Goal: Information Seeking & Learning: Check status

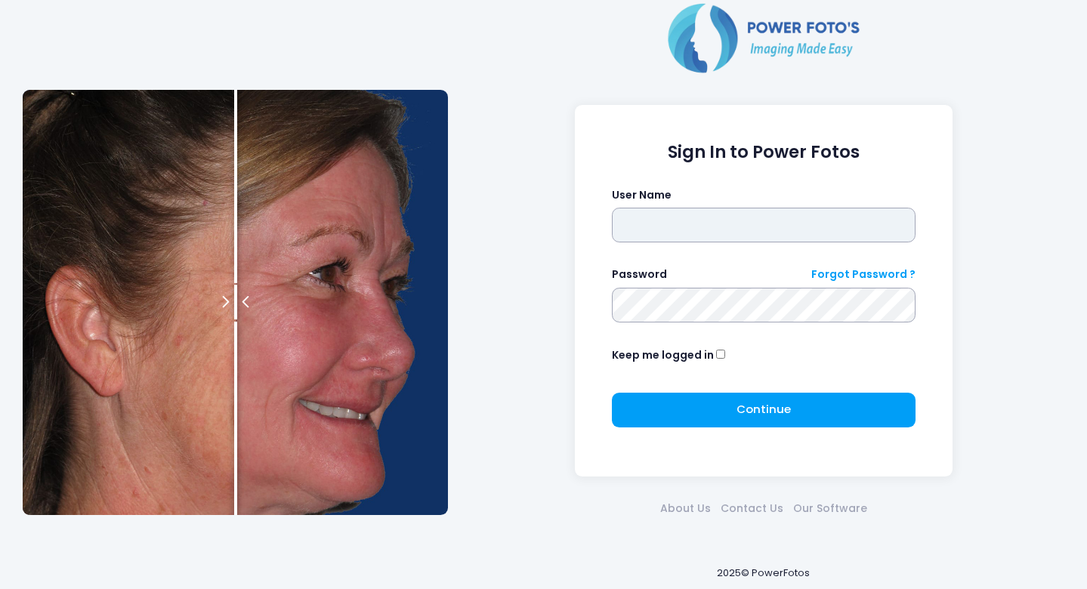
type input "*******"
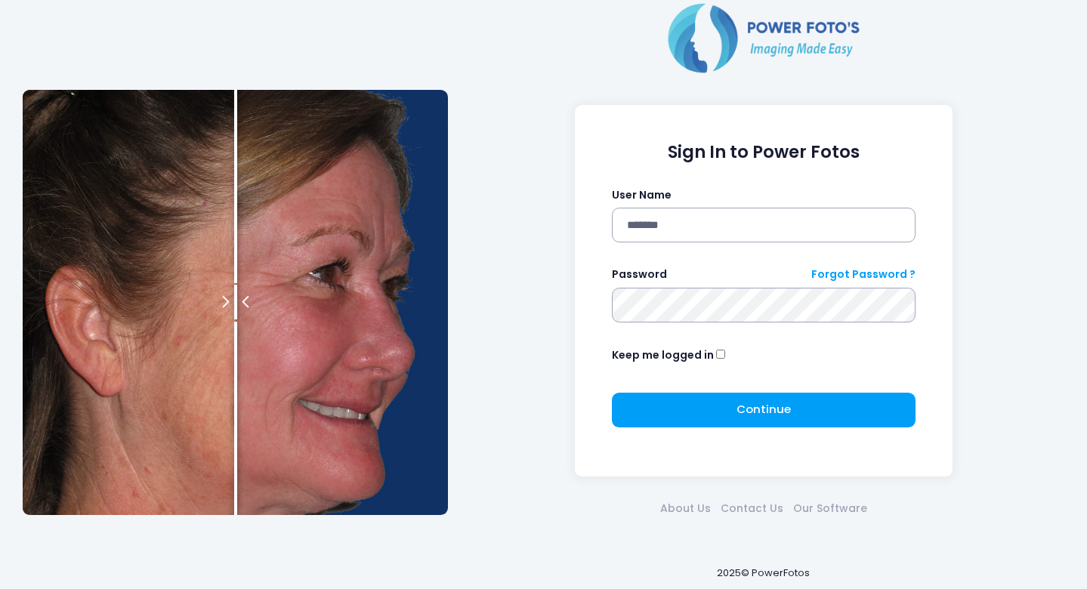
click button "submit" at bounding box center [0, 0] width 0 height 0
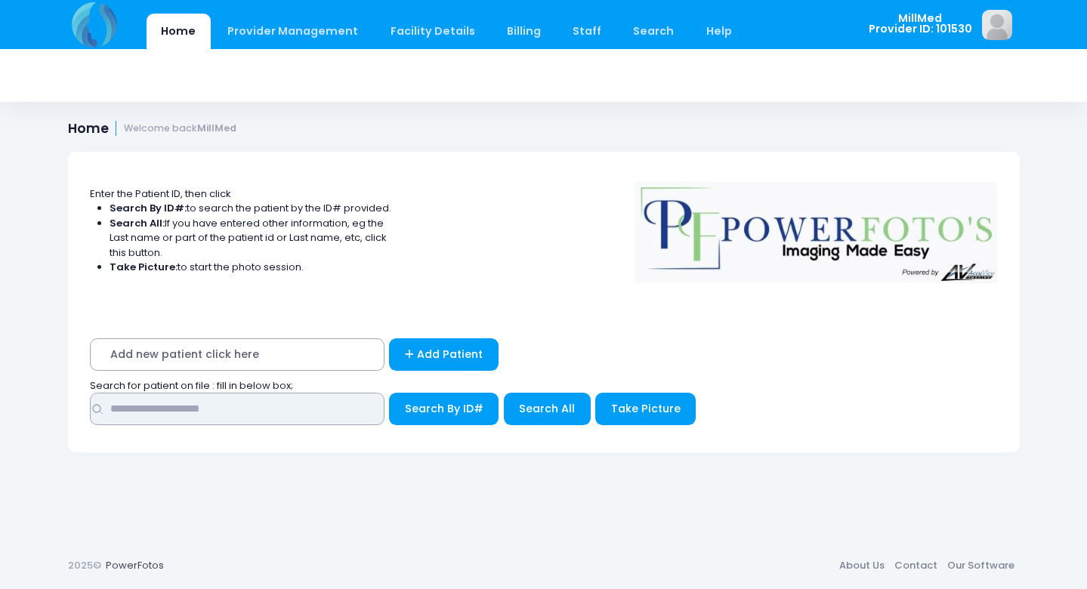
click at [291, 408] on input "text" at bounding box center [237, 409] width 295 height 32
type input "*****"
click at [546, 404] on span "Search All" at bounding box center [547, 408] width 56 height 15
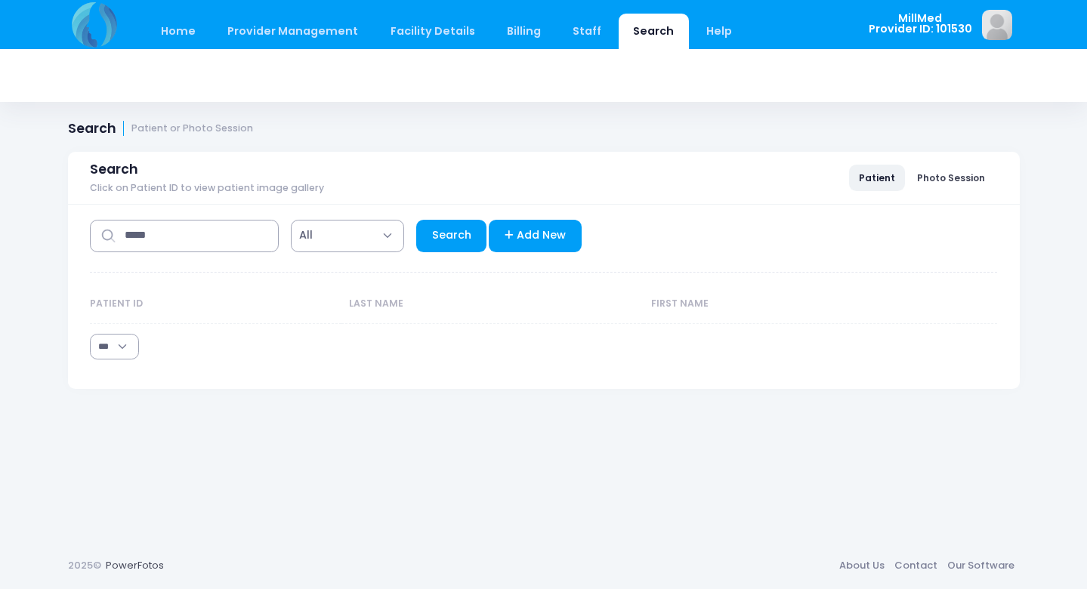
select select "***"
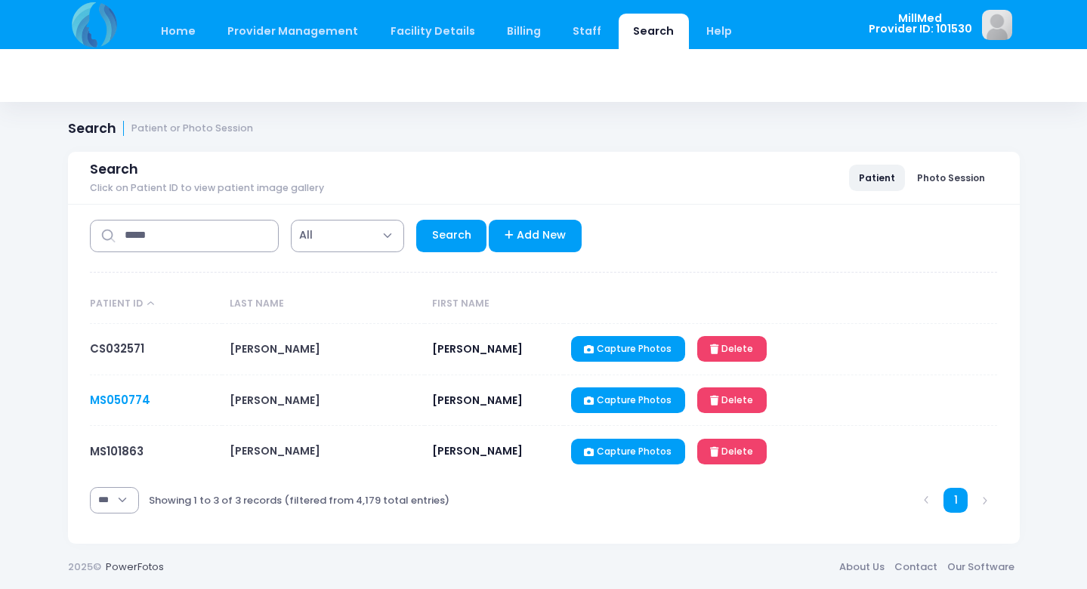
click at [130, 397] on link "MS050774" at bounding box center [120, 400] width 60 height 16
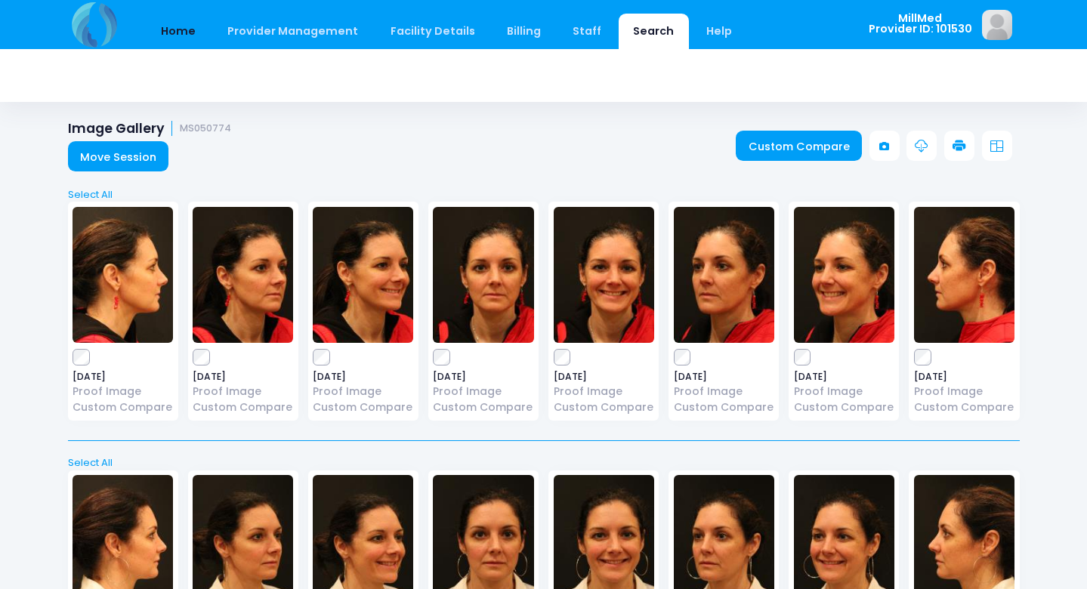
click at [178, 32] on link "Home" at bounding box center [179, 32] width 64 height 36
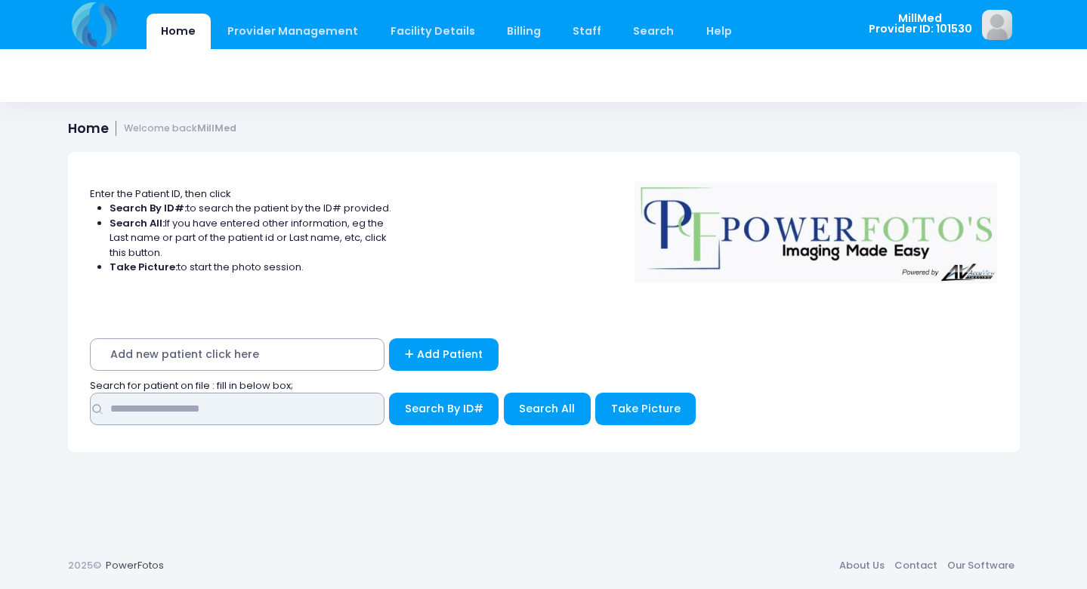
click at [233, 406] on input "text" at bounding box center [237, 409] width 295 height 32
type input "****"
click at [542, 413] on button "Search All" at bounding box center [547, 409] width 87 height 32
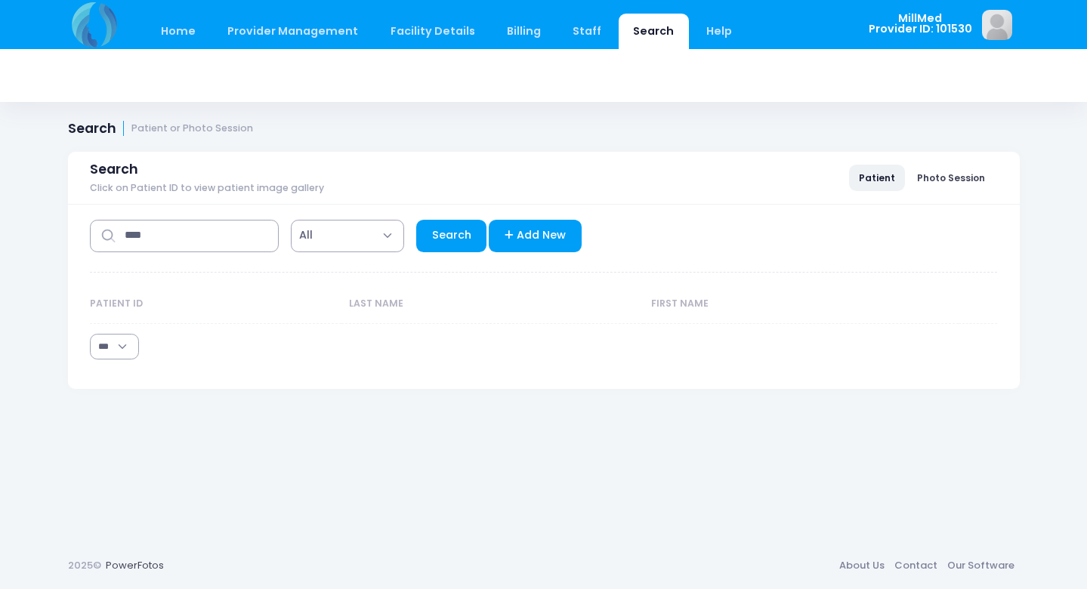
select select "***"
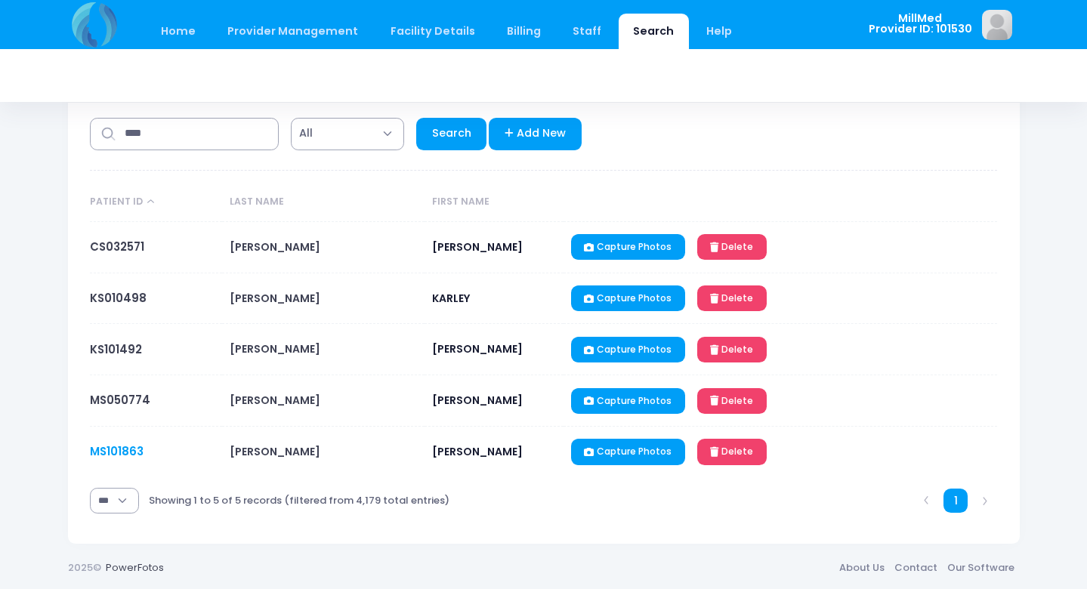
scroll to position [101, 0]
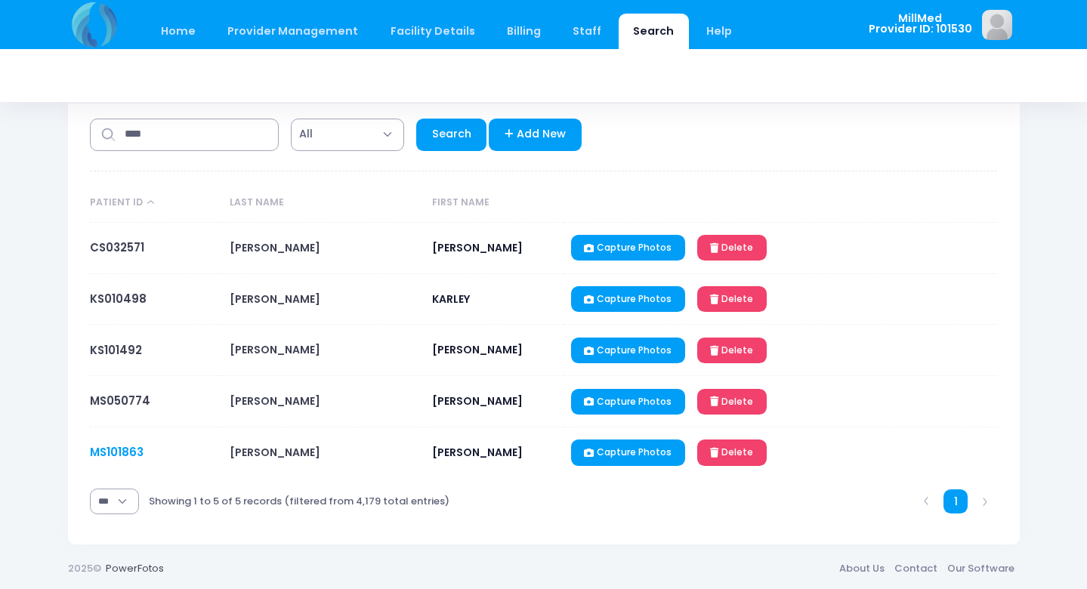
click at [128, 452] on link "MS101863" at bounding box center [117, 452] width 54 height 16
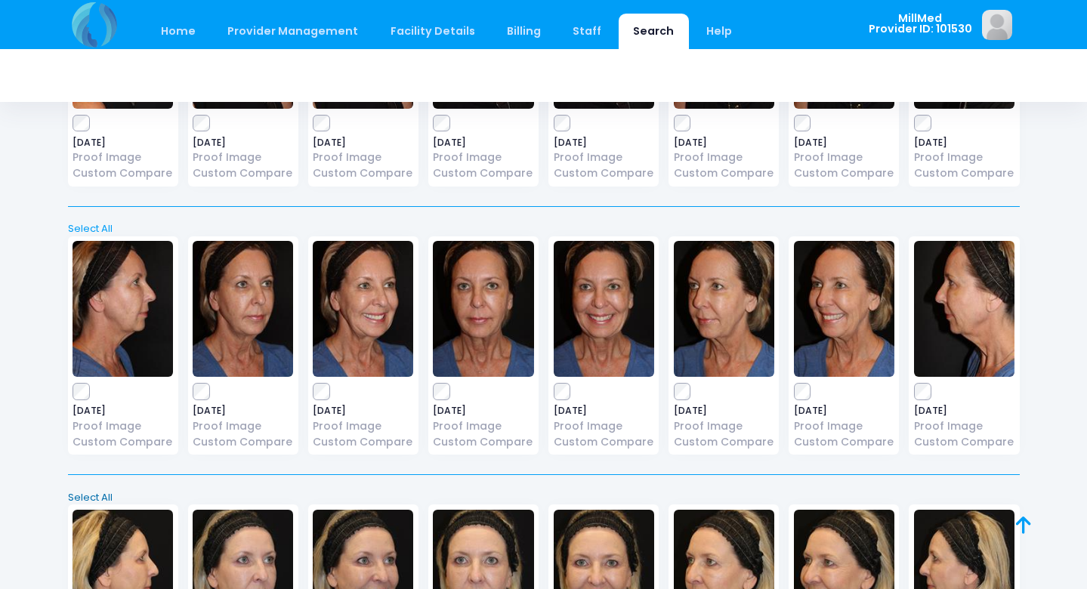
scroll to position [3455, 0]
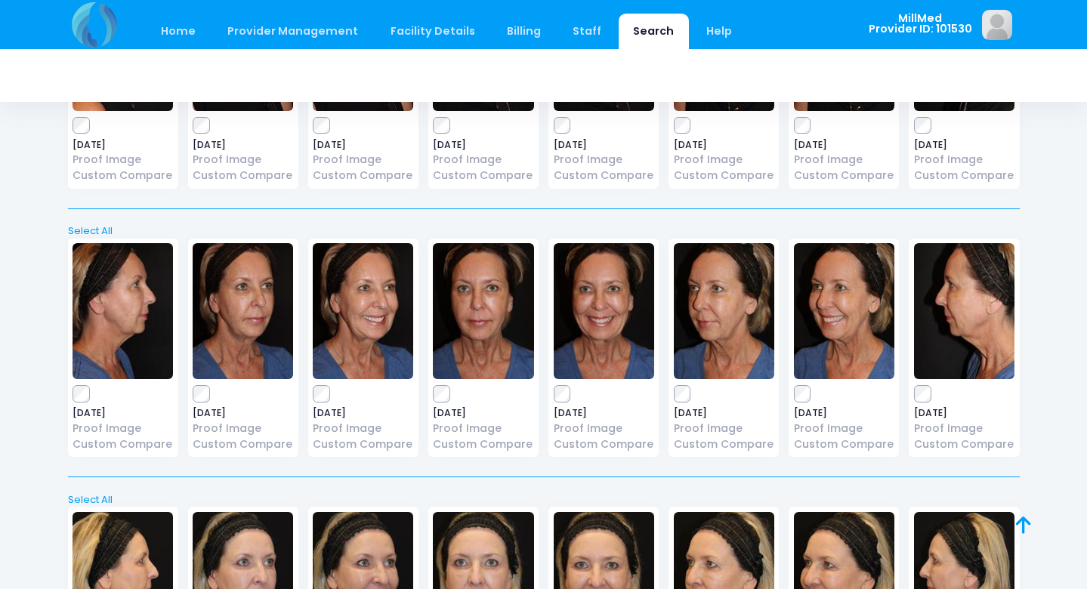
click at [479, 305] on img at bounding box center [483, 311] width 100 height 136
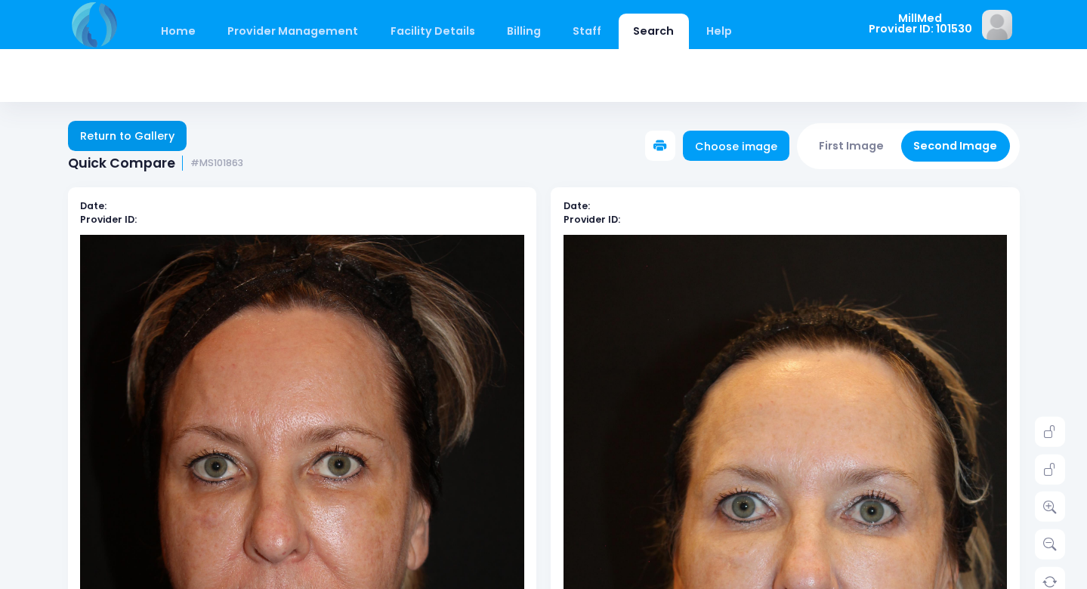
click at [147, 138] on link "Return to Gallery" at bounding box center [127, 136] width 119 height 30
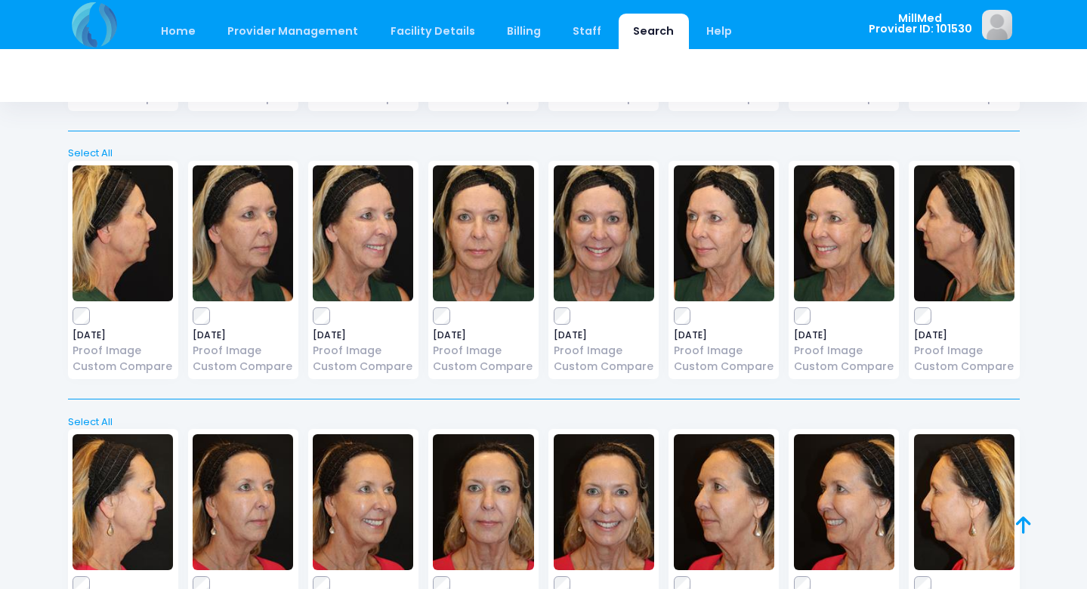
scroll to position [4073, 0]
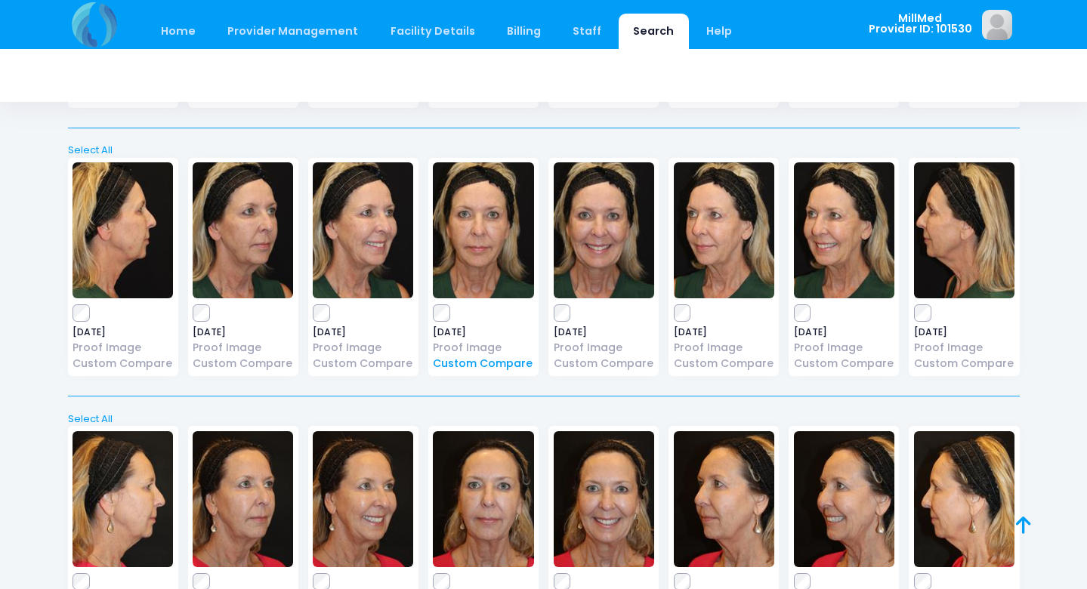
click at [513, 356] on link "Custom Compare" at bounding box center [483, 364] width 100 height 16
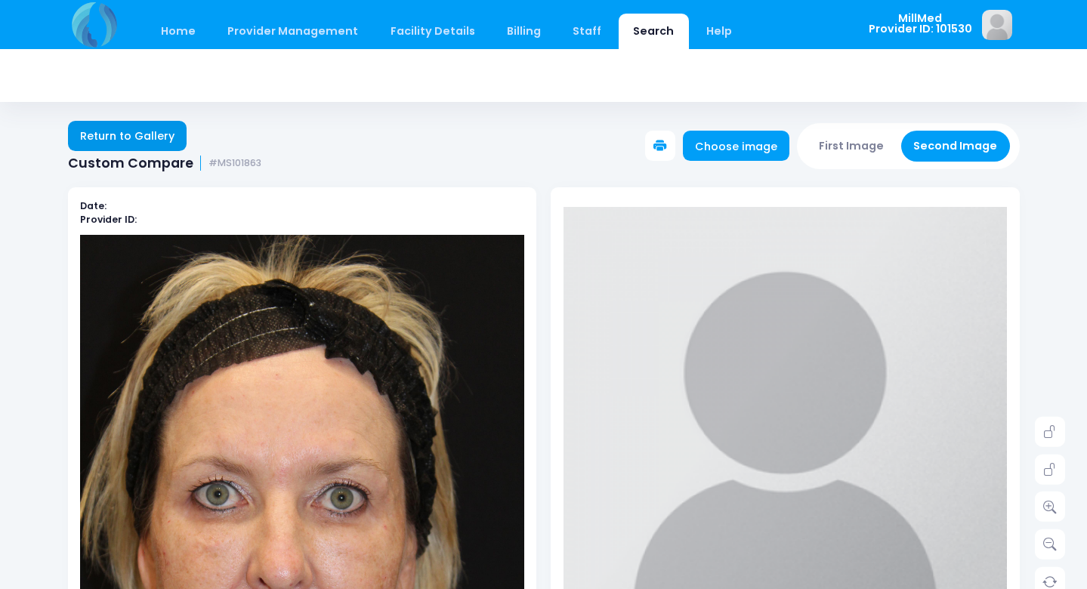
click at [161, 139] on link "Return to Gallery" at bounding box center [127, 136] width 119 height 30
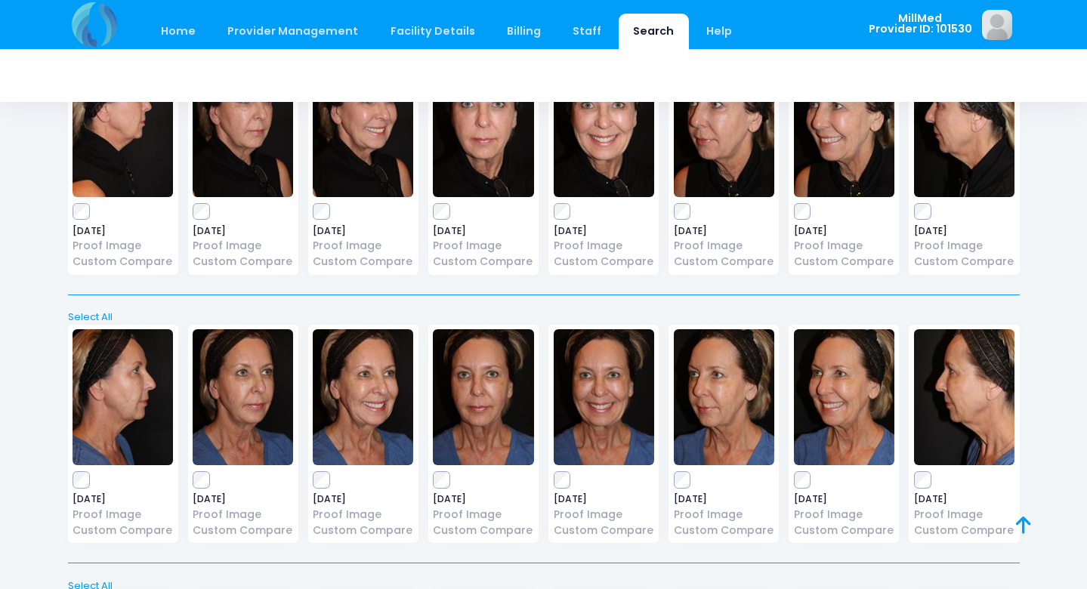
scroll to position [3369, 0]
click at [474, 428] on img at bounding box center [483, 397] width 100 height 136
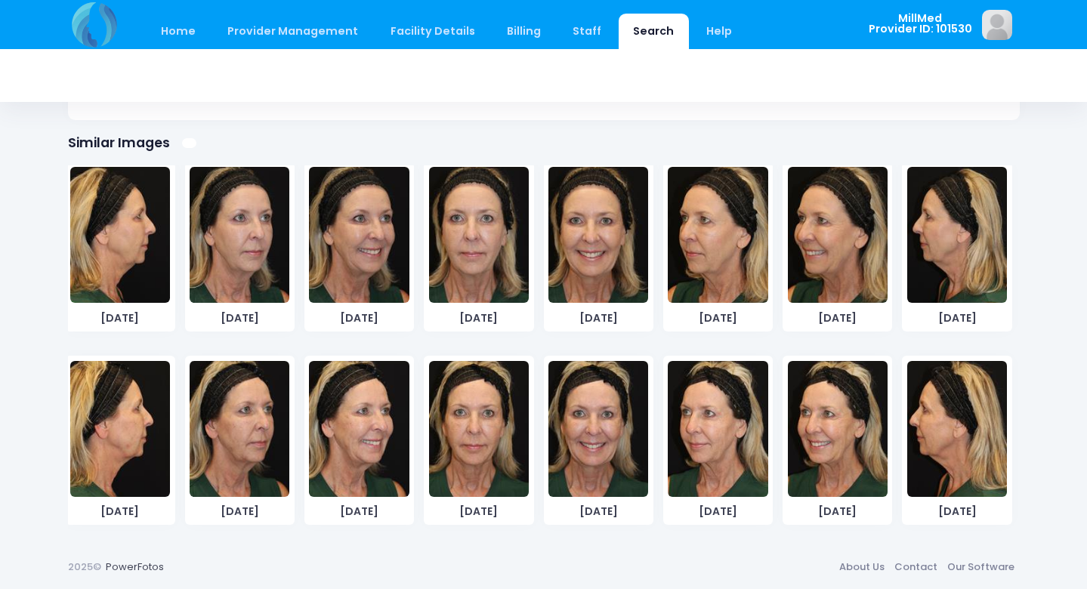
scroll to position [2732, 0]
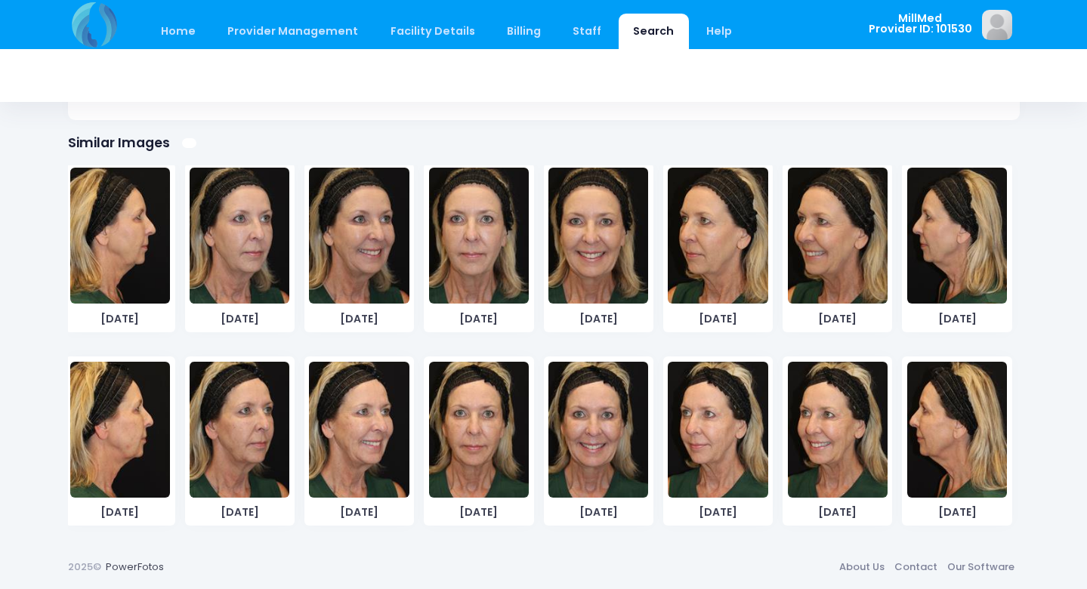
click at [472, 434] on img at bounding box center [479, 430] width 100 height 136
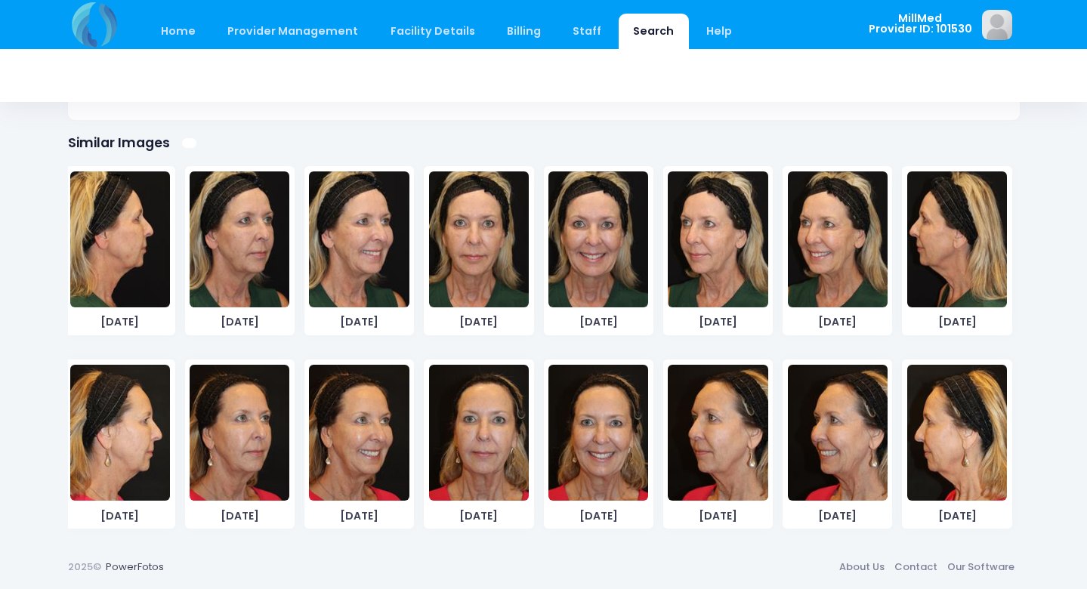
scroll to position [2923, 0]
click at [481, 430] on img at bounding box center [479, 433] width 100 height 136
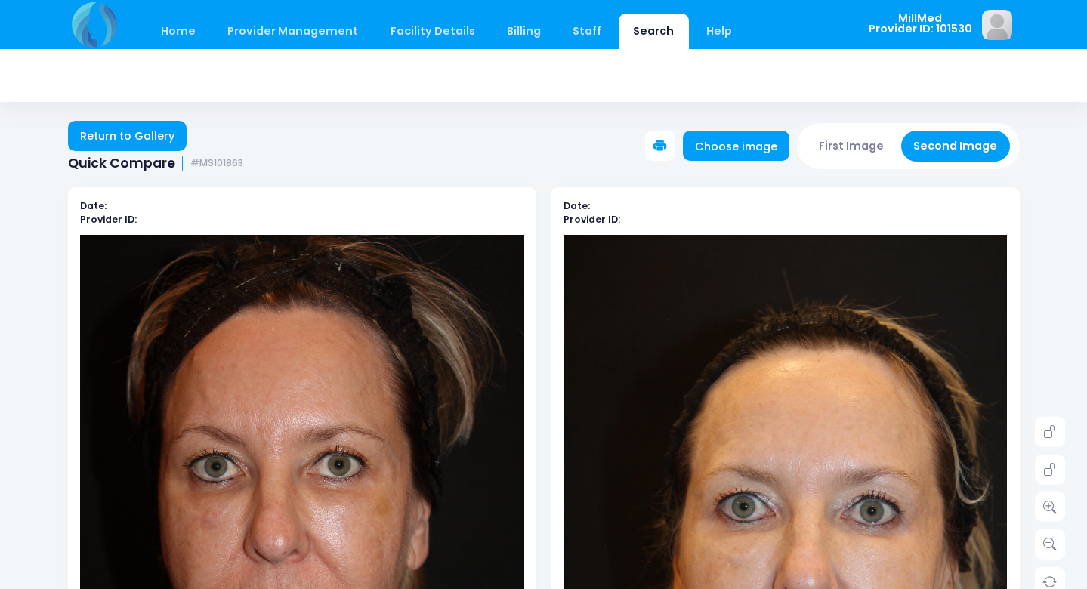
scroll to position [0, 0]
click at [144, 134] on link "Return to Gallery" at bounding box center [127, 136] width 119 height 30
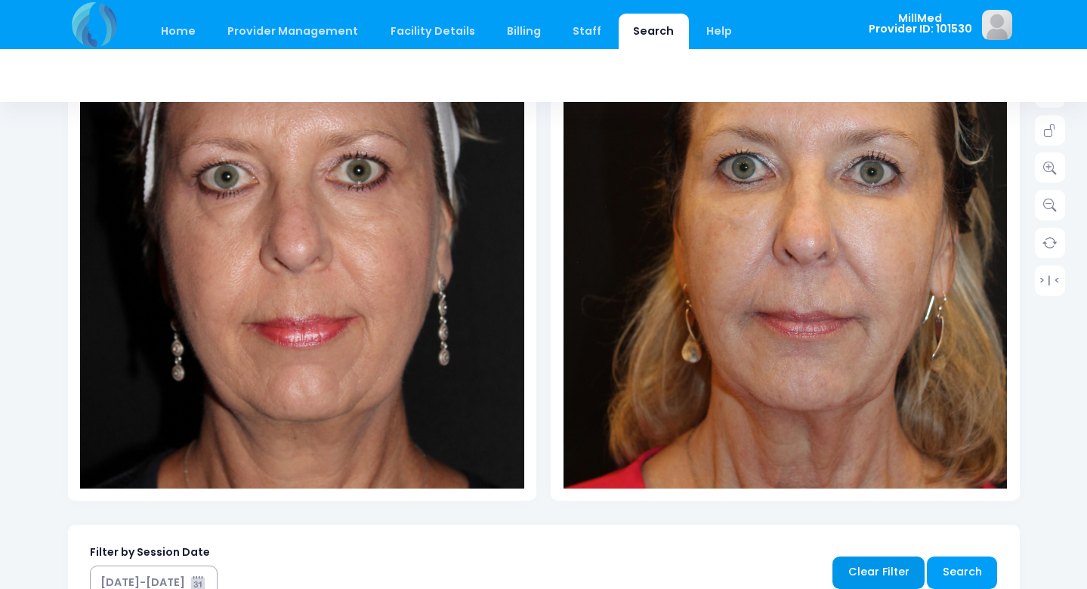
scroll to position [332, 0]
